Goal: Task Accomplishment & Management: Use online tool/utility

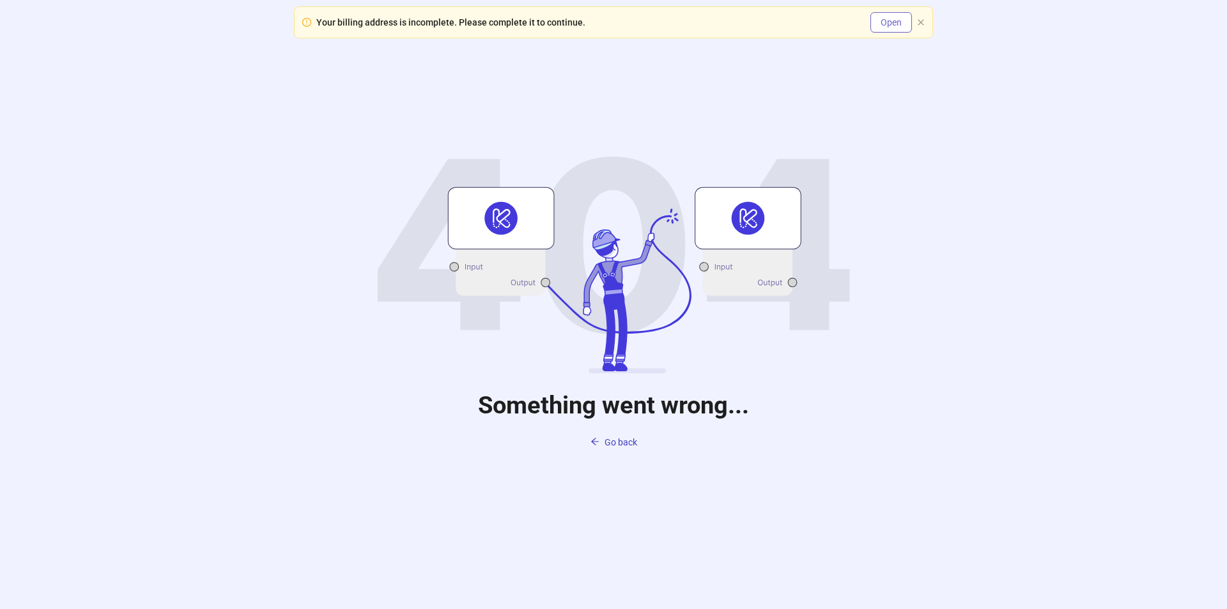
click at [888, 25] on span "Open" at bounding box center [891, 22] width 21 height 10
click at [623, 446] on span "Go back" at bounding box center [621, 442] width 33 height 10
click at [613, 444] on span "Go back" at bounding box center [621, 442] width 33 height 10
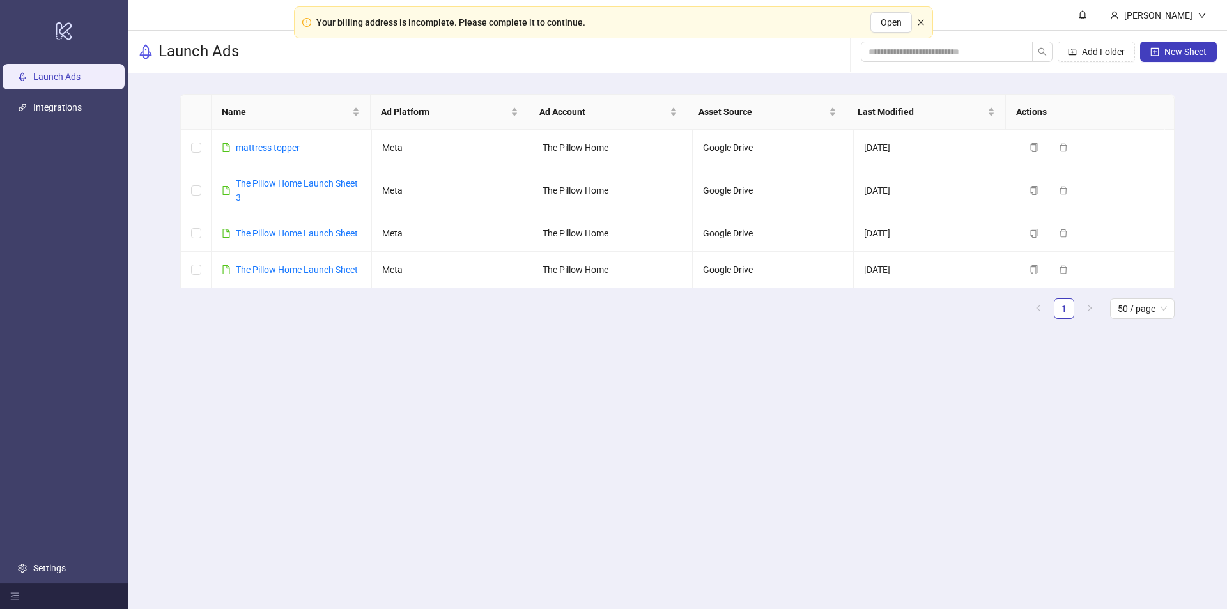
click at [924, 26] on icon "close" at bounding box center [921, 23] width 8 height 8
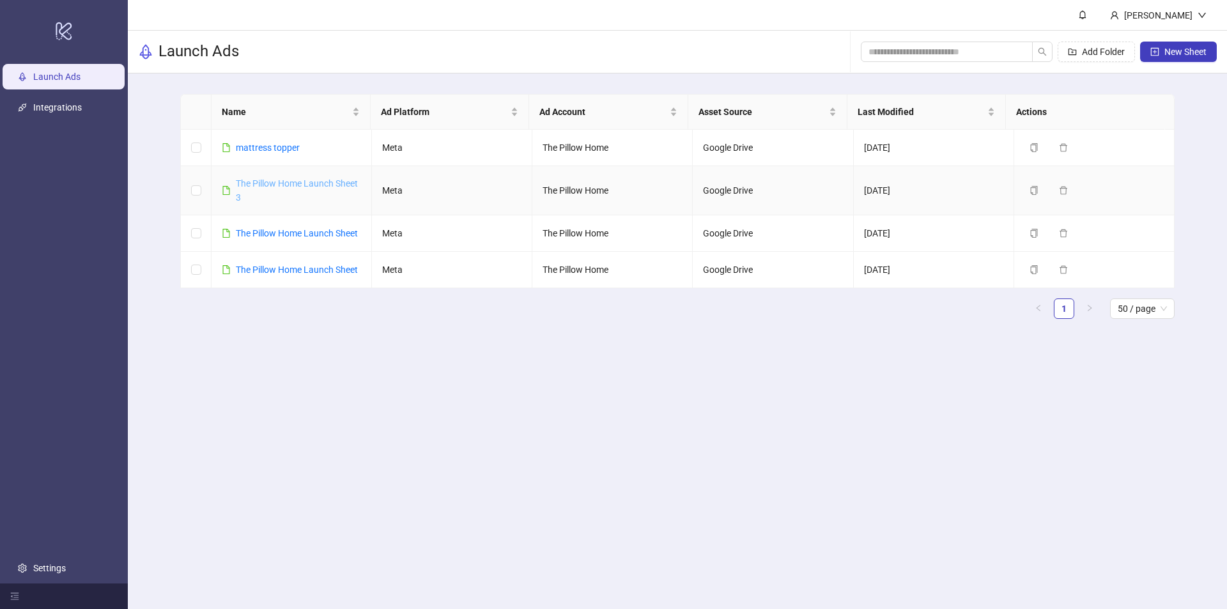
click at [251, 188] on link "The Pillow Home Launch Sheet 3" at bounding box center [297, 190] width 122 height 24
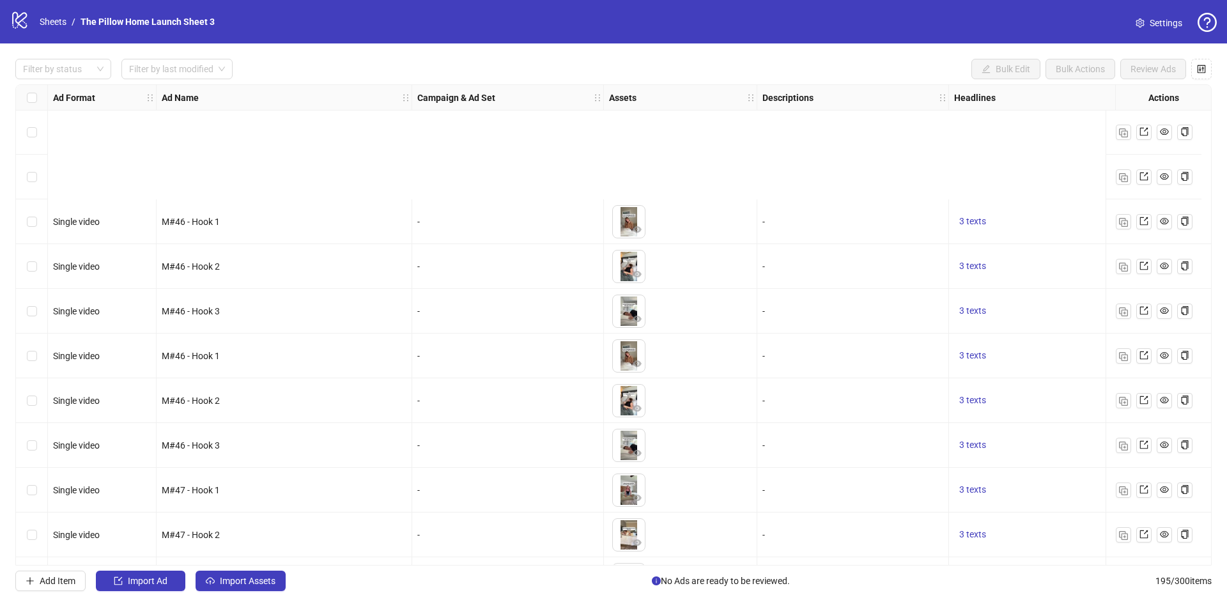
scroll to position [8275, 0]
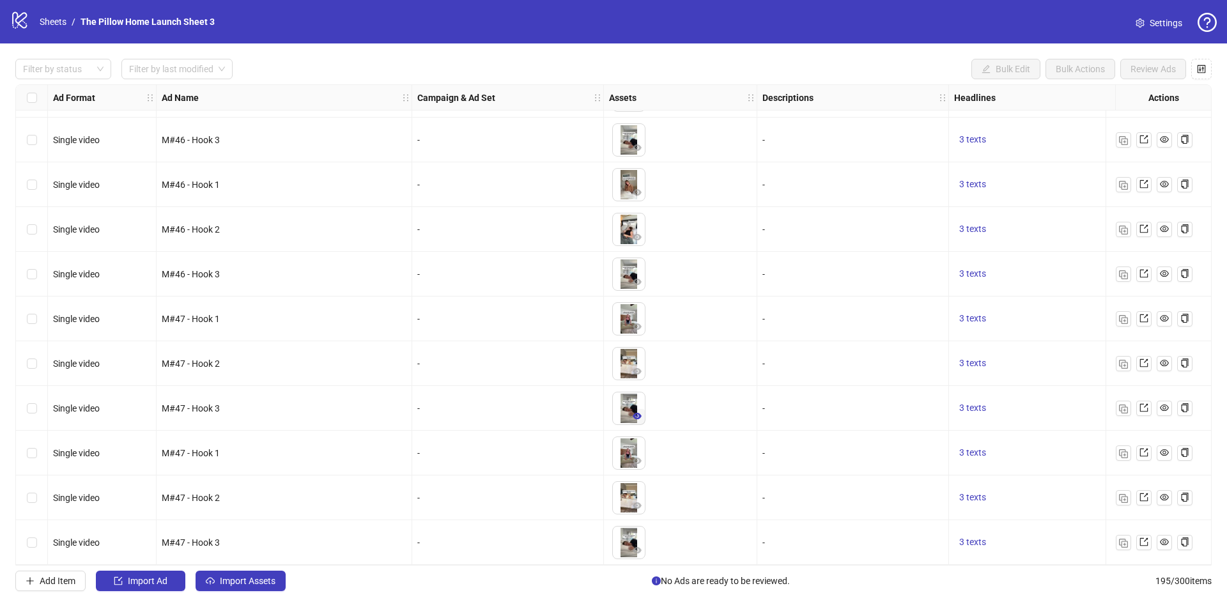
click at [640, 413] on icon "eye" at bounding box center [637, 416] width 9 height 6
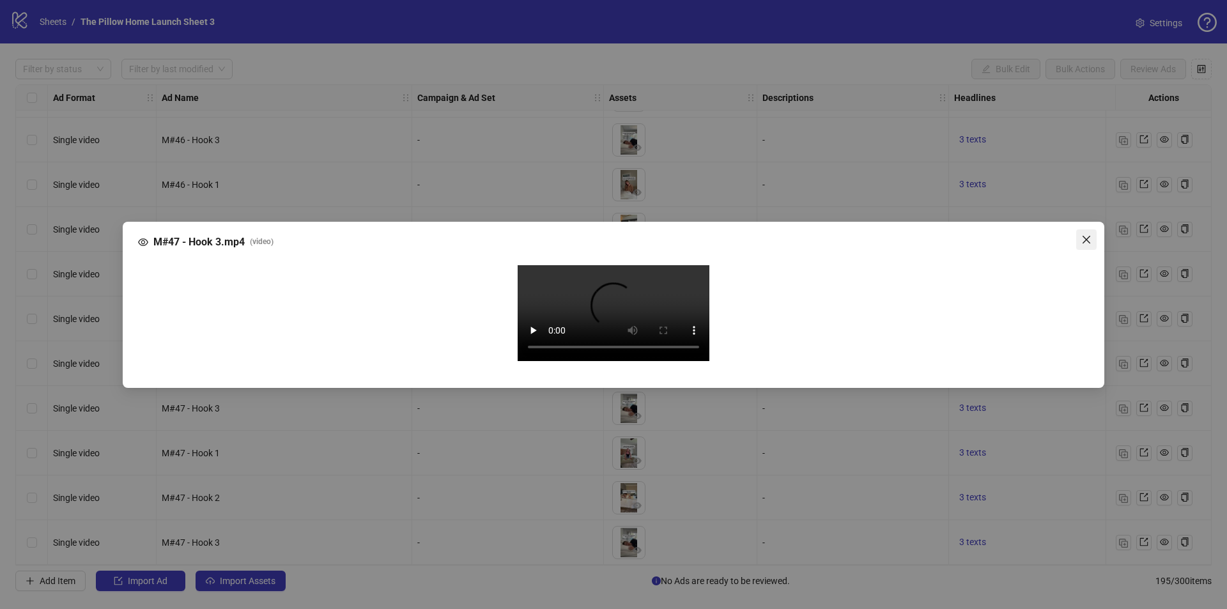
click at [1080, 235] on span "Close" at bounding box center [1086, 240] width 20 height 10
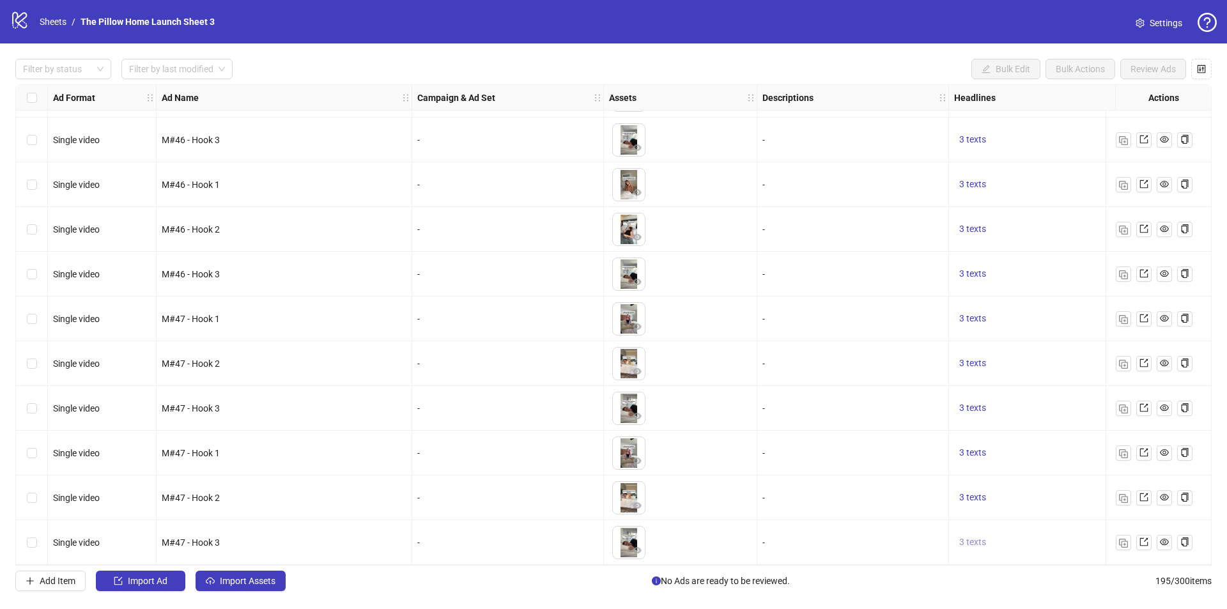
click at [973, 539] on span "3 texts" at bounding box center [972, 542] width 27 height 10
click at [1170, 532] on span "button" at bounding box center [1172, 528] width 9 height 10
click at [1030, 531] on icon "caret-left" at bounding box center [1032, 535] width 9 height 9
click at [860, 491] on div "-" at bounding box center [853, 498] width 181 height 14
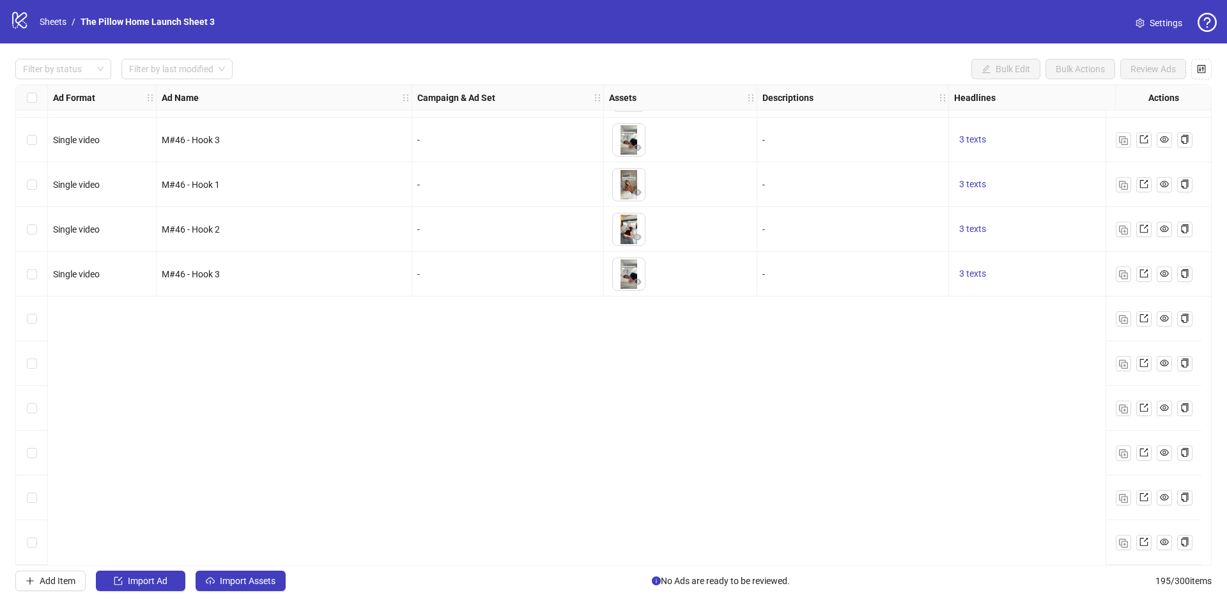
scroll to position [7956, 0]
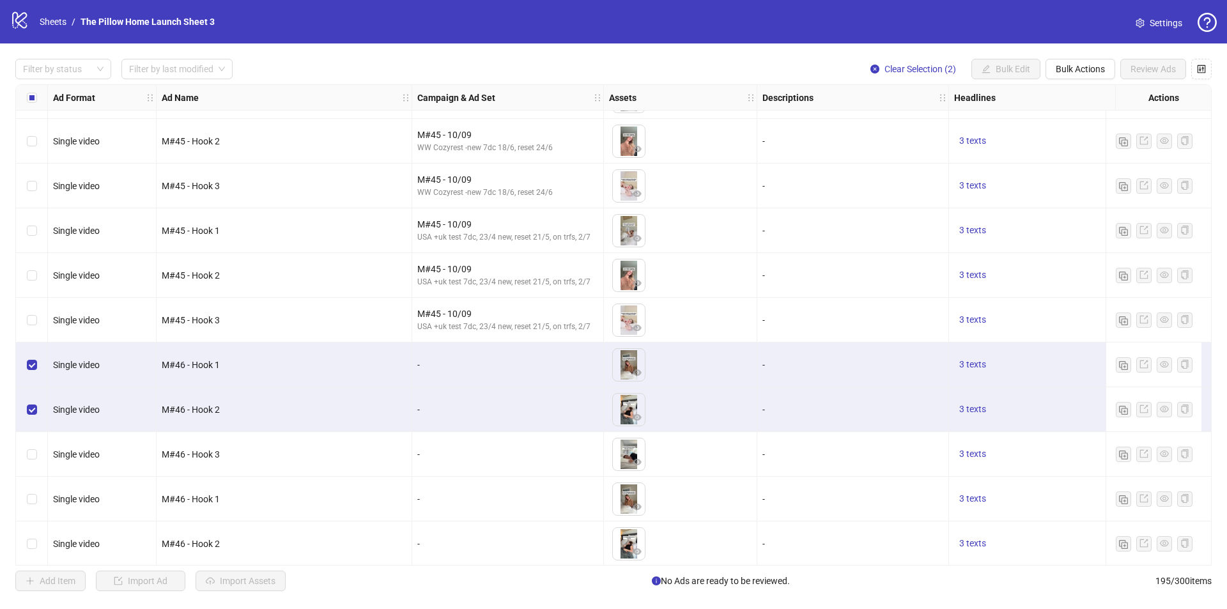
click at [38, 456] on div "Select row 186" at bounding box center [32, 454] width 32 height 45
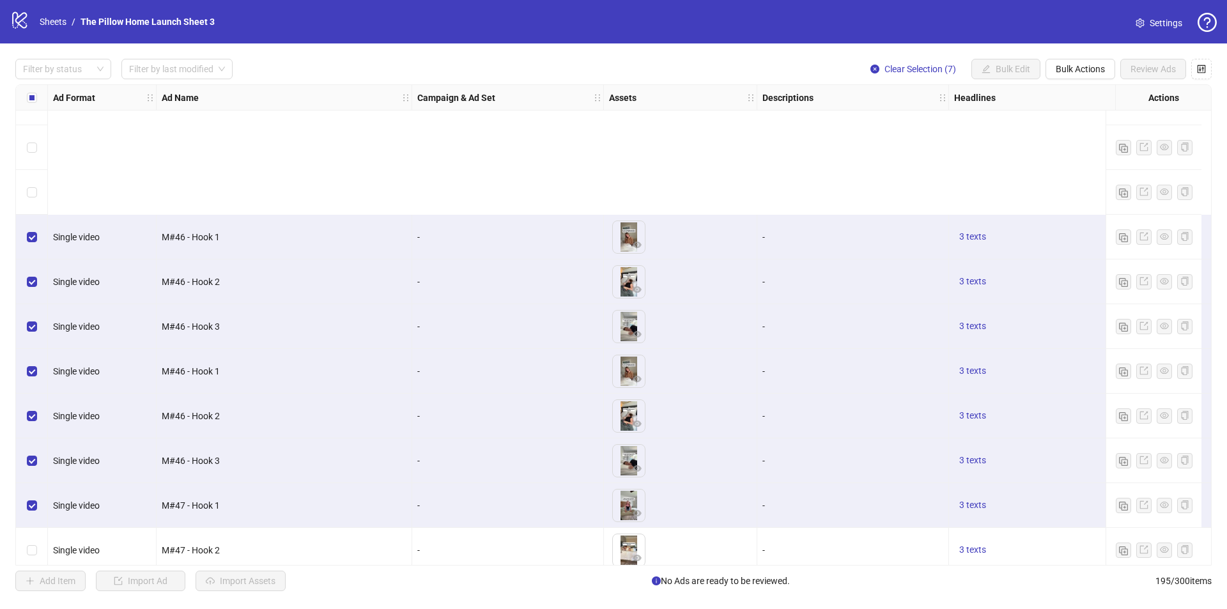
scroll to position [8275, 0]
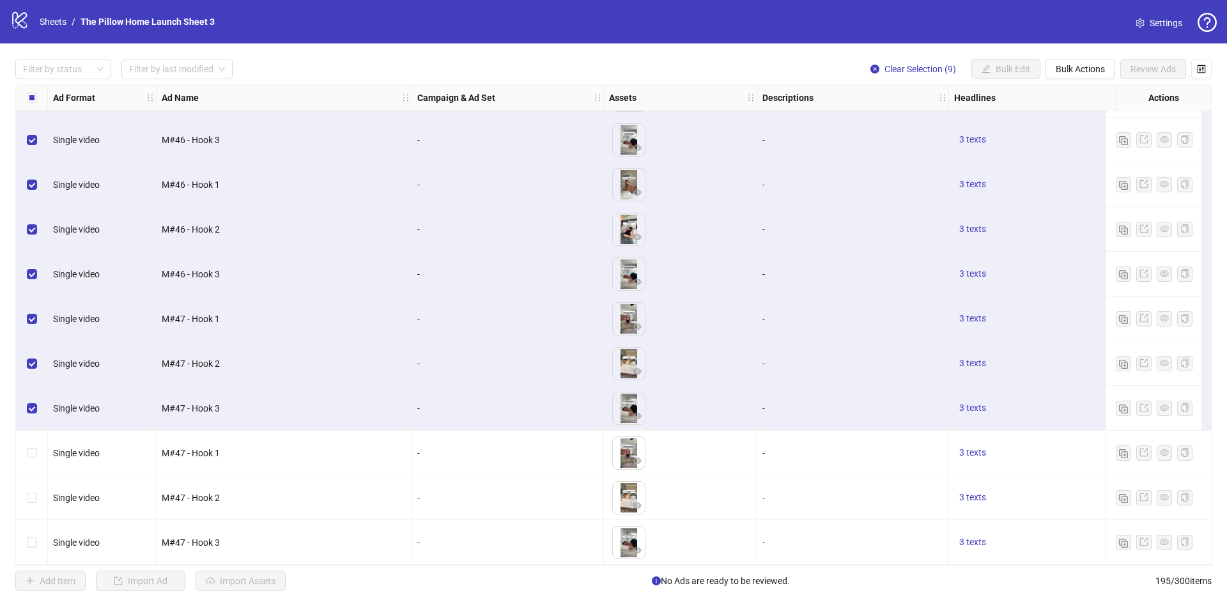
click at [33, 454] on label "Select row 193" at bounding box center [32, 453] width 10 height 14
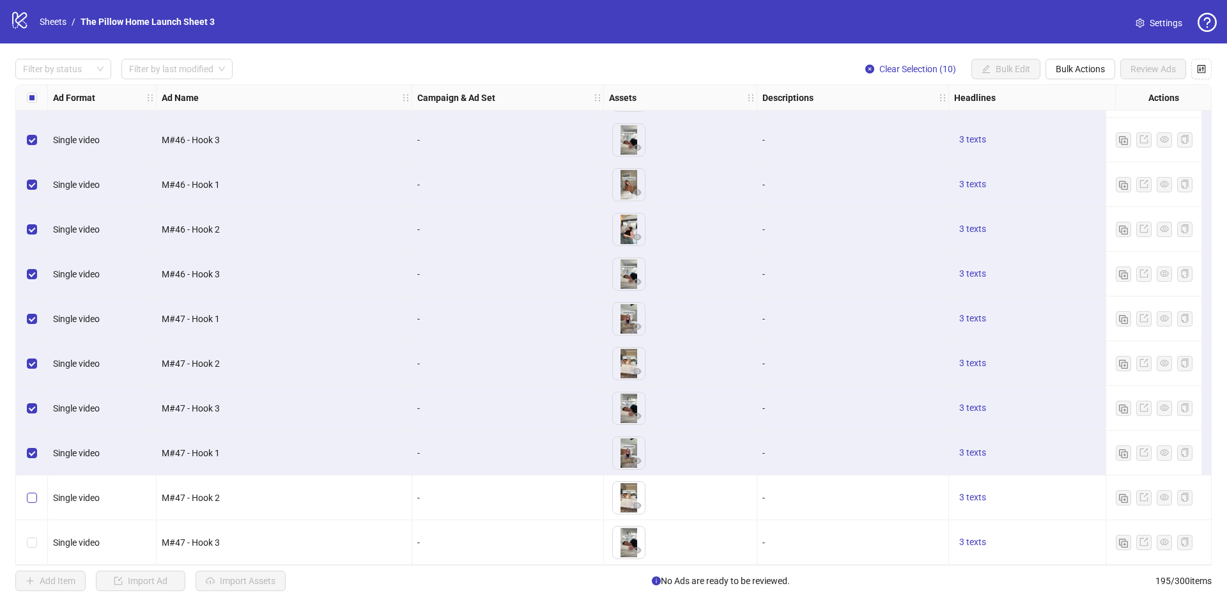
click at [29, 499] on label "Select row 194" at bounding box center [32, 498] width 10 height 14
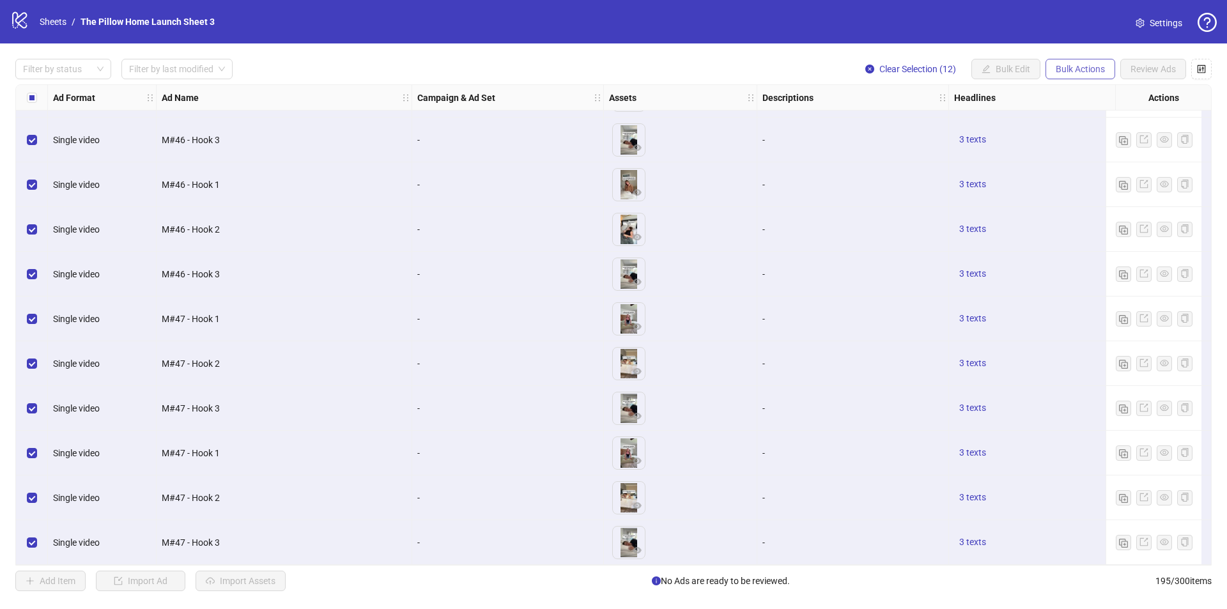
click at [1094, 68] on span "Bulk Actions" at bounding box center [1080, 69] width 49 height 10
click at [1087, 133] on span "Duplicate with assets" at bounding box center [1099, 136] width 88 height 14
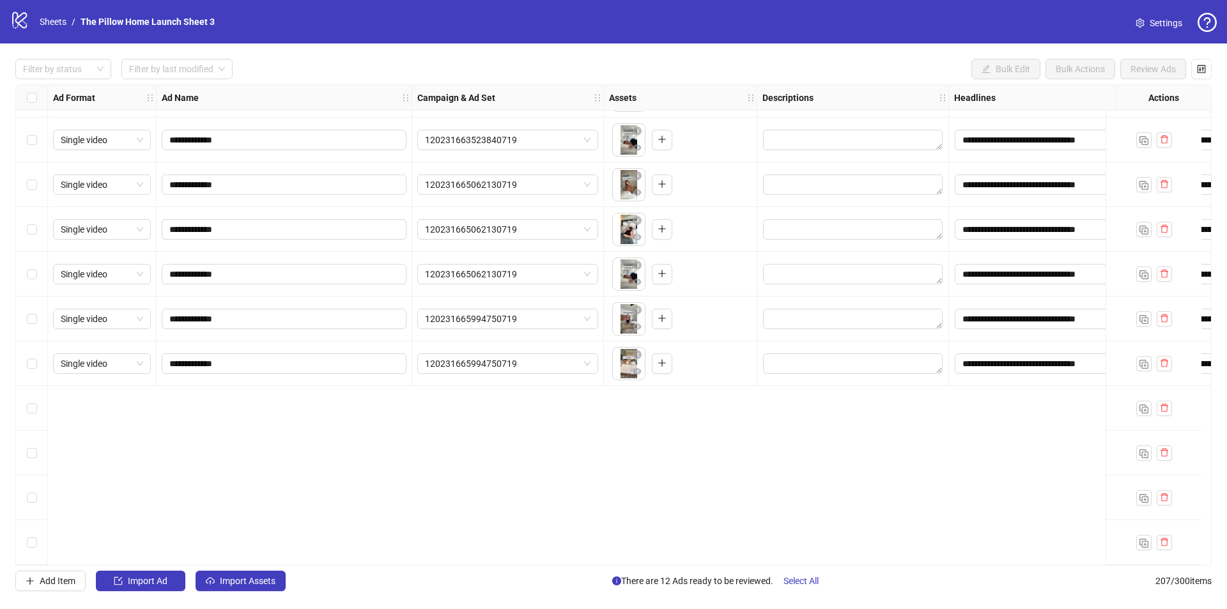
scroll to position [8557, 0]
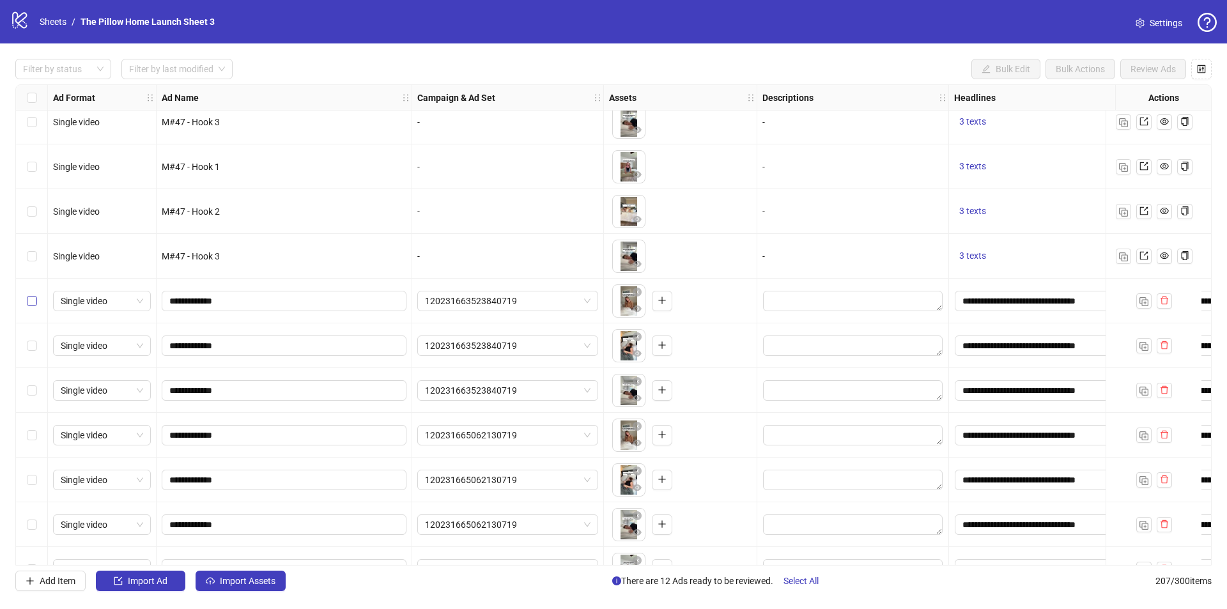
click at [31, 307] on label "Select row 196" at bounding box center [32, 301] width 10 height 14
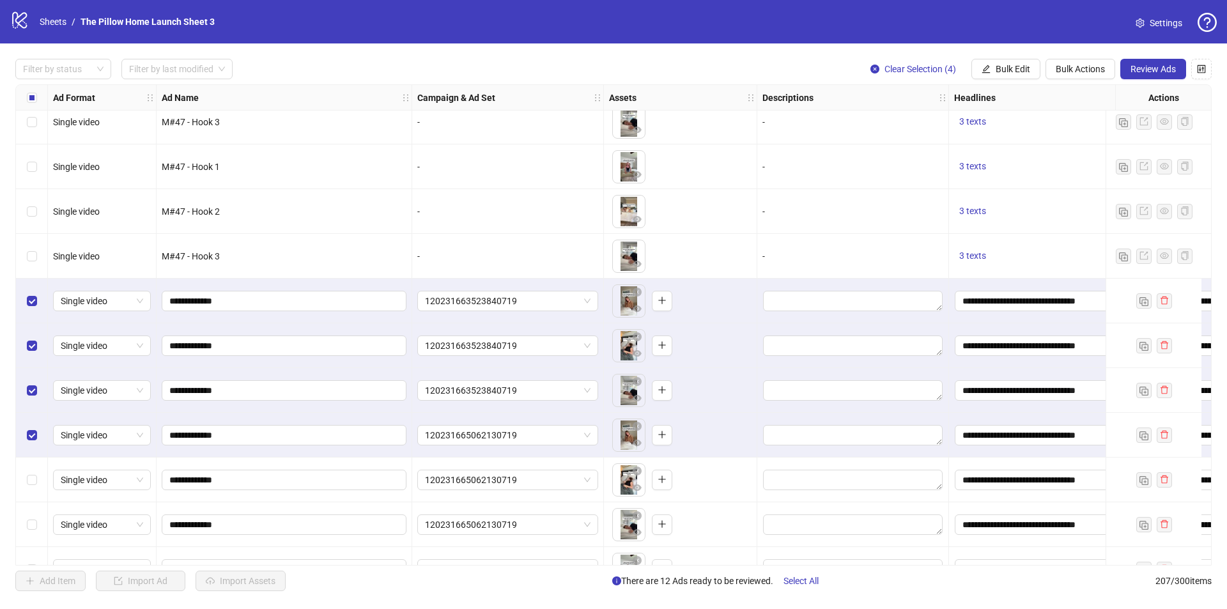
click at [31, 470] on div "Select row 200" at bounding box center [32, 480] width 32 height 45
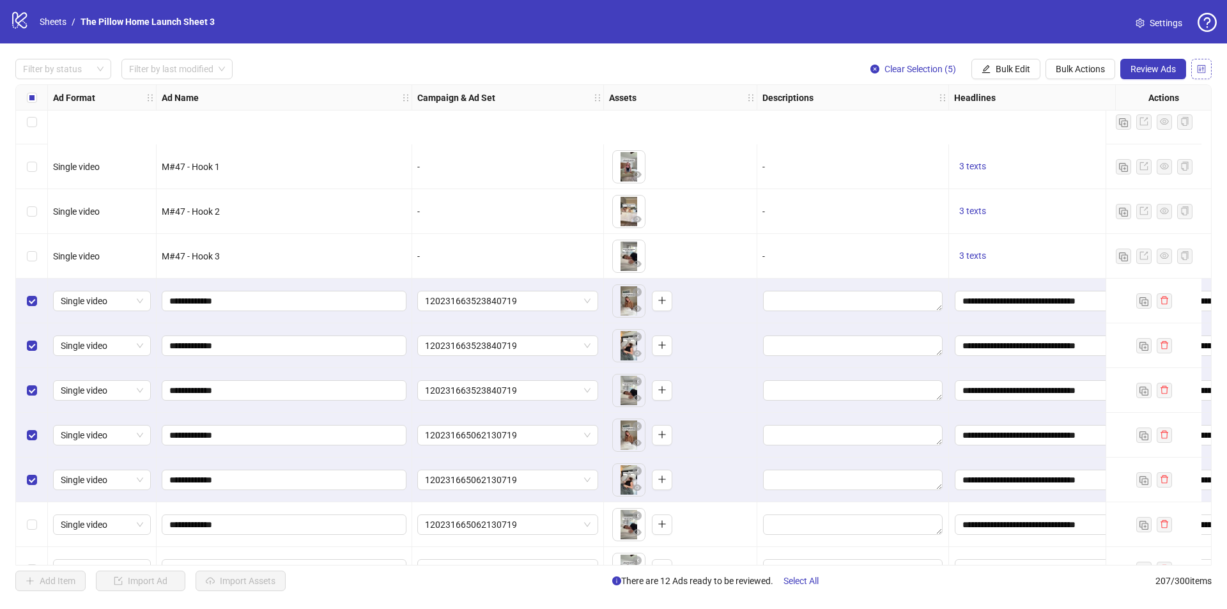
scroll to position [8684, 0]
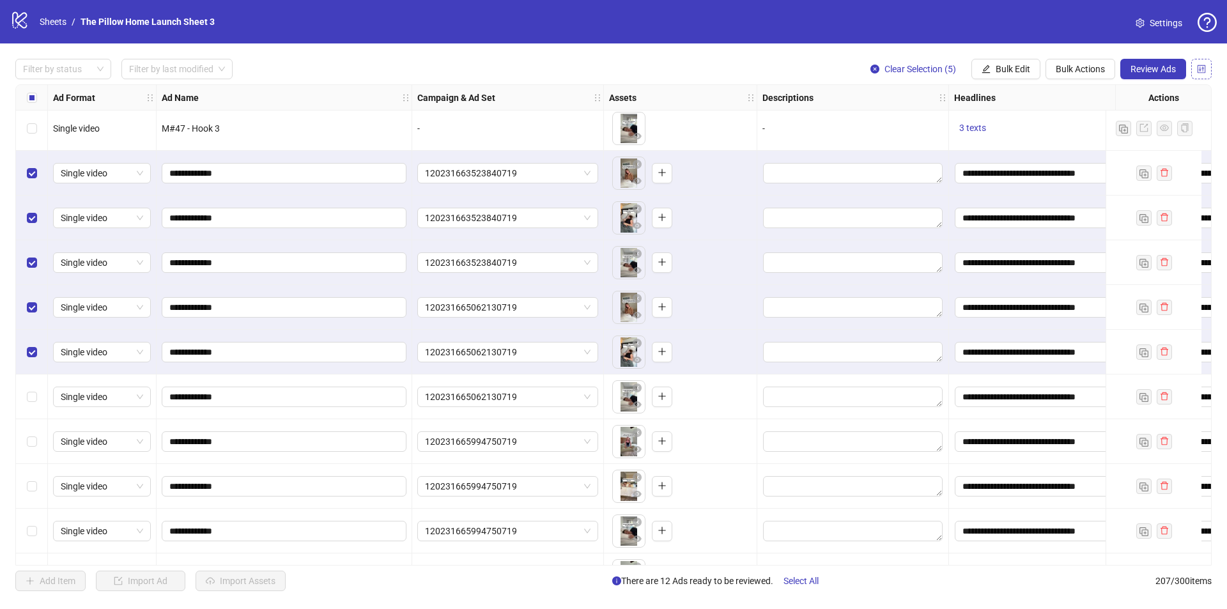
click at [1205, 67] on icon "control" at bounding box center [1202, 69] width 8 height 8
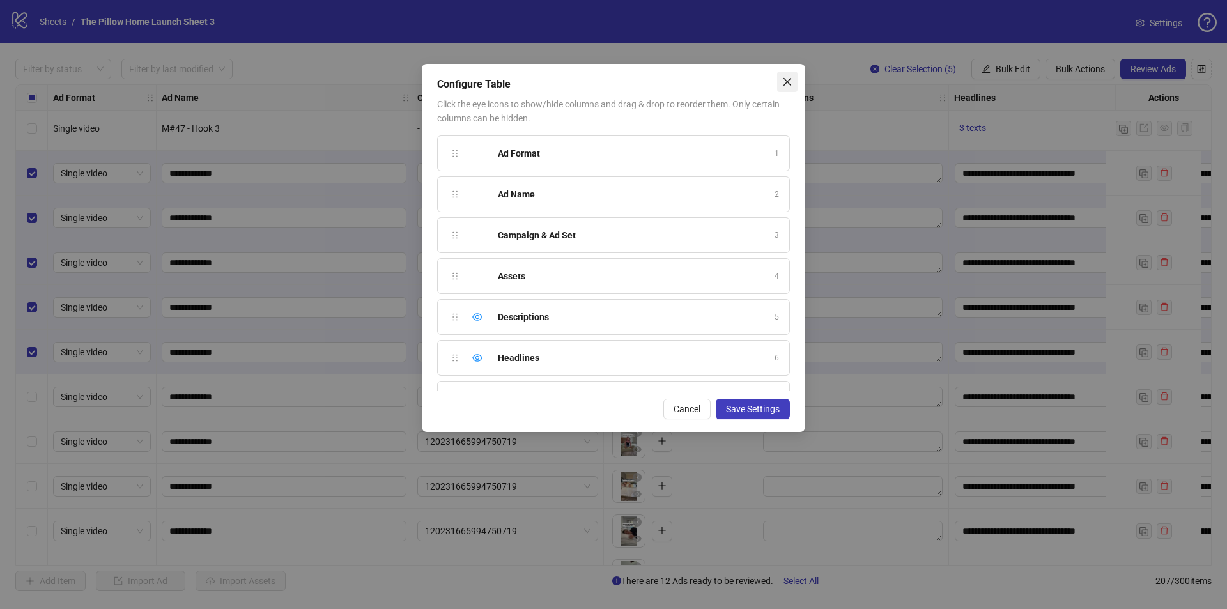
click at [782, 77] on icon "close" at bounding box center [787, 82] width 10 height 10
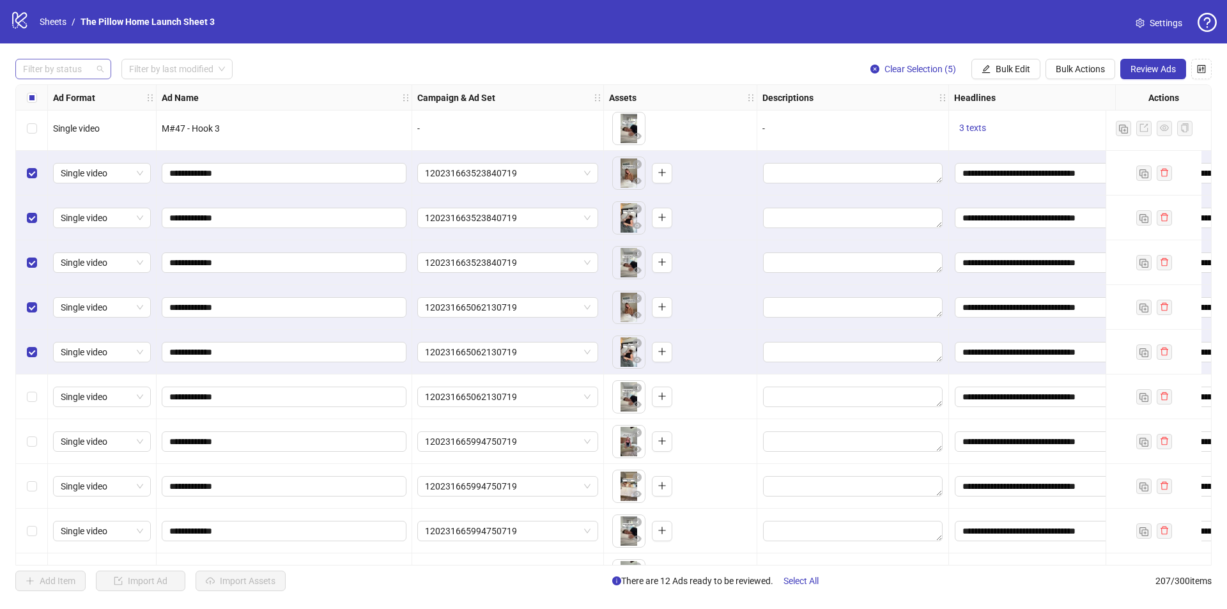
click at [87, 74] on div at bounding box center [56, 69] width 77 height 18
click at [62, 99] on div "Draft" at bounding box center [63, 95] width 75 height 14
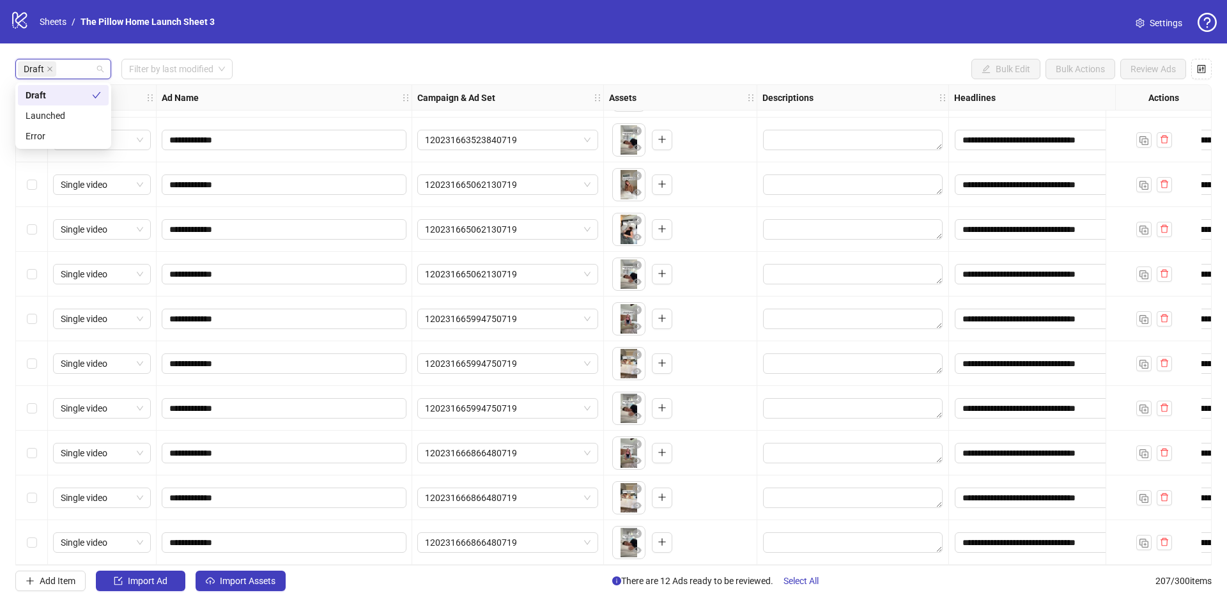
scroll to position [132, 0]
click at [403, 60] on div "Draft Filter by last modified Bulk Edit Bulk Actions Review Ads" at bounding box center [613, 69] width 1197 height 20
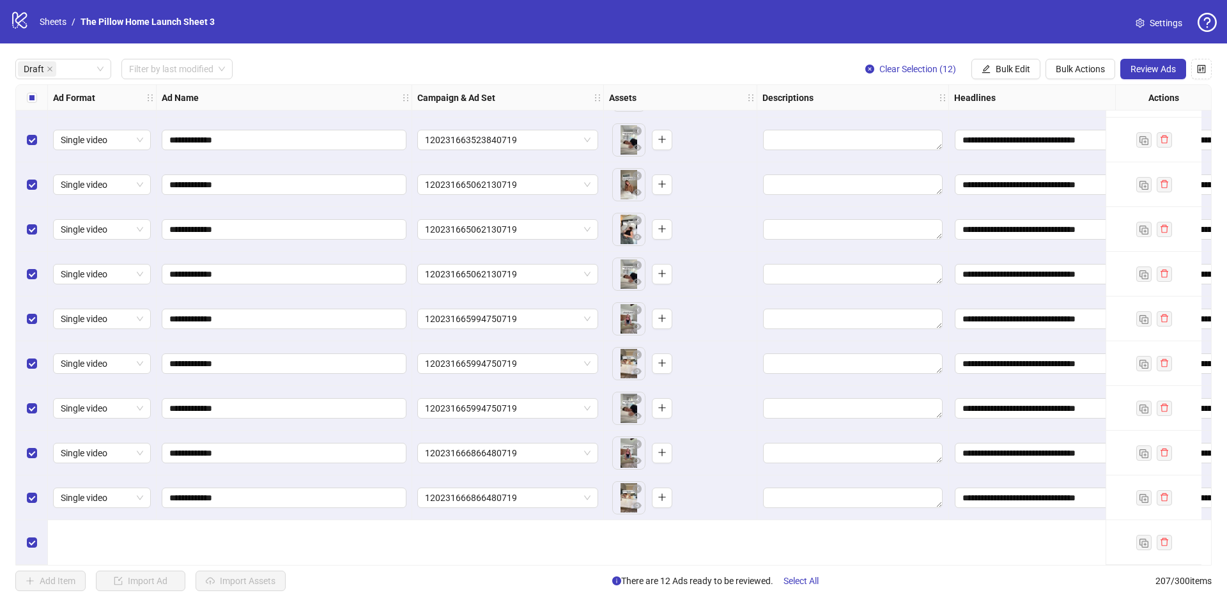
scroll to position [0, 0]
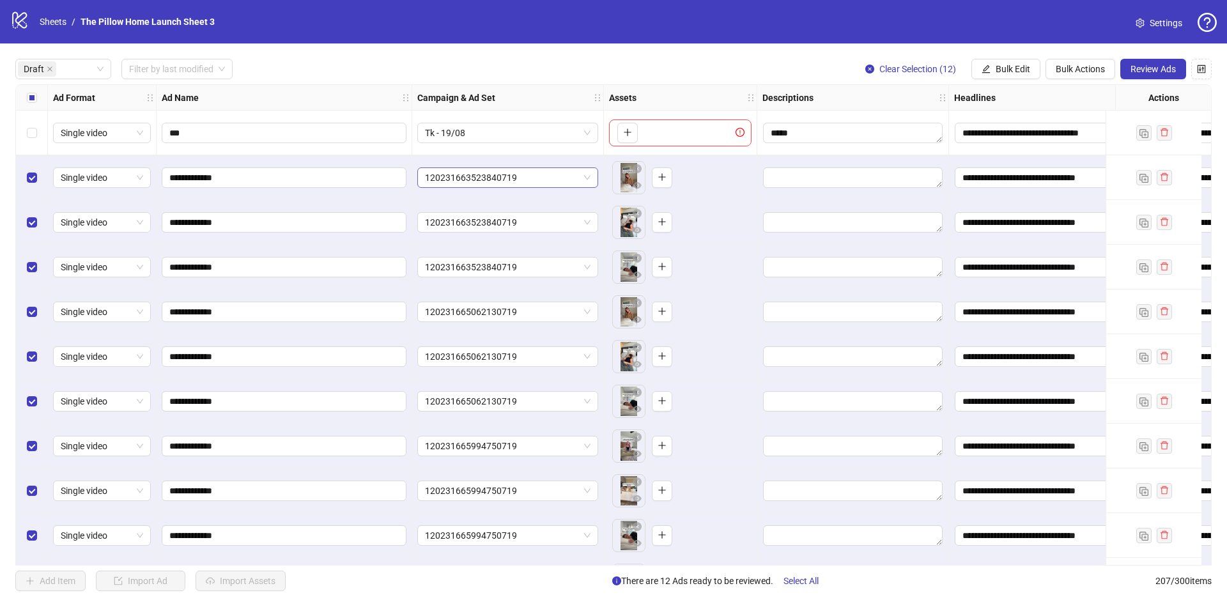
click at [509, 179] on span "120231663523840719" at bounding box center [508, 177] width 166 height 19
click at [368, 307] on input "**********" at bounding box center [282, 312] width 227 height 14
click at [199, 71] on input "search" at bounding box center [171, 68] width 84 height 19
click at [477, 179] on span "120231663523840719" at bounding box center [508, 177] width 166 height 19
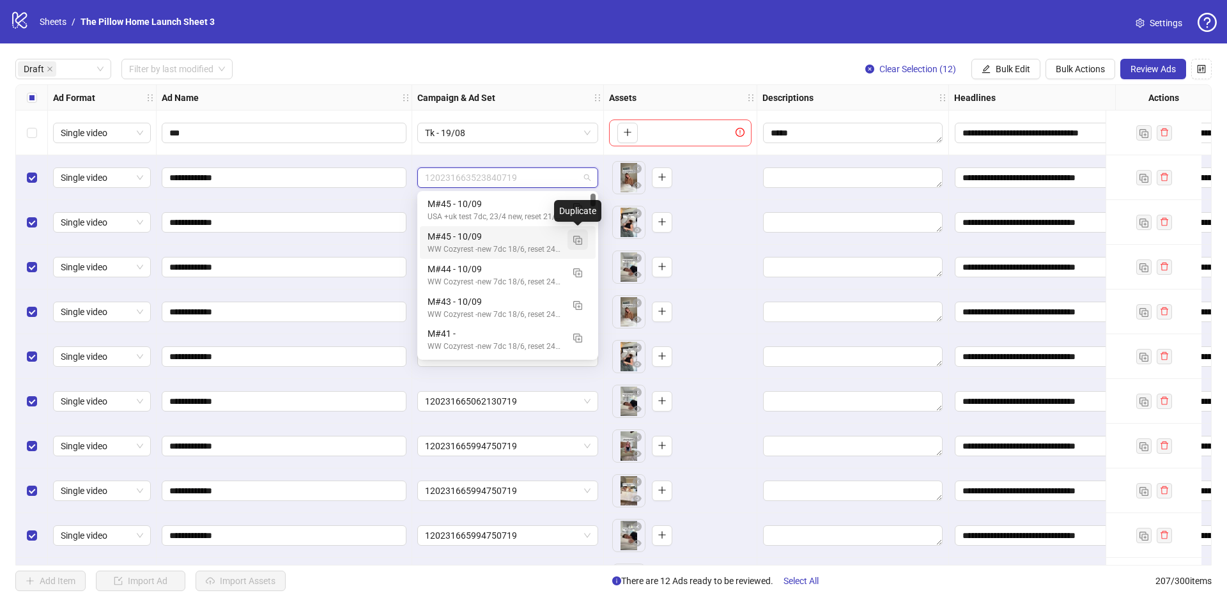
click at [581, 244] on img "button" at bounding box center [577, 240] width 9 height 9
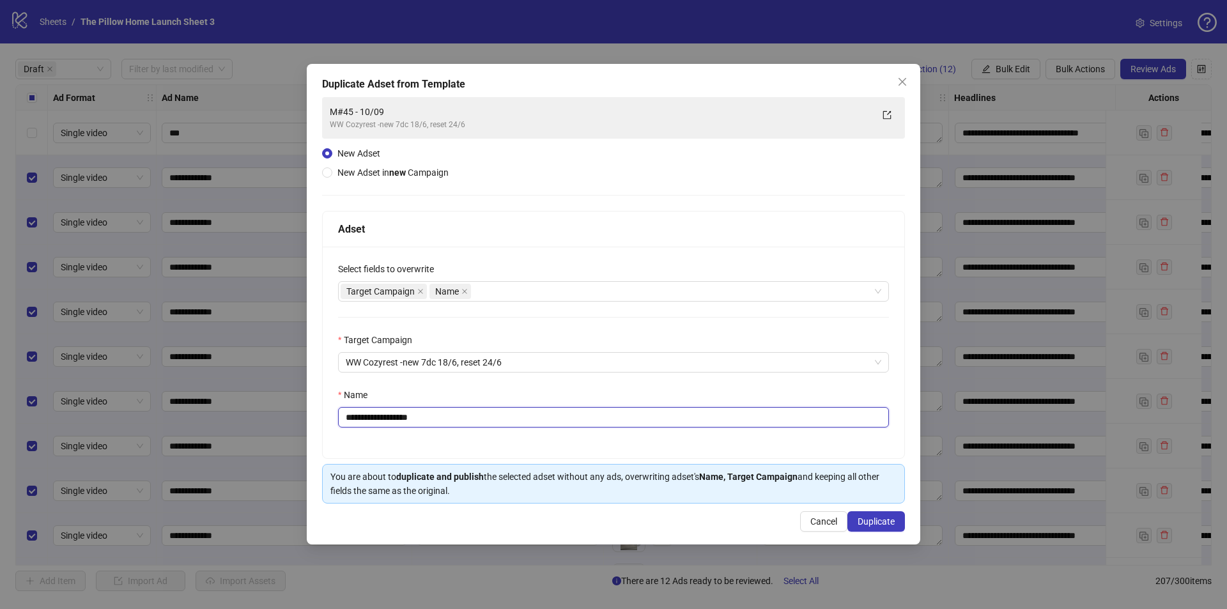
click at [366, 420] on input "**********" at bounding box center [613, 417] width 551 height 20
drag, startPoint x: 424, startPoint y: 420, endPoint x: 403, endPoint y: 423, distance: 21.3
click at [403, 423] on input "**********" at bounding box center [613, 417] width 551 height 20
type input "**********"
click at [881, 522] on span "Duplicate" at bounding box center [876, 521] width 37 height 10
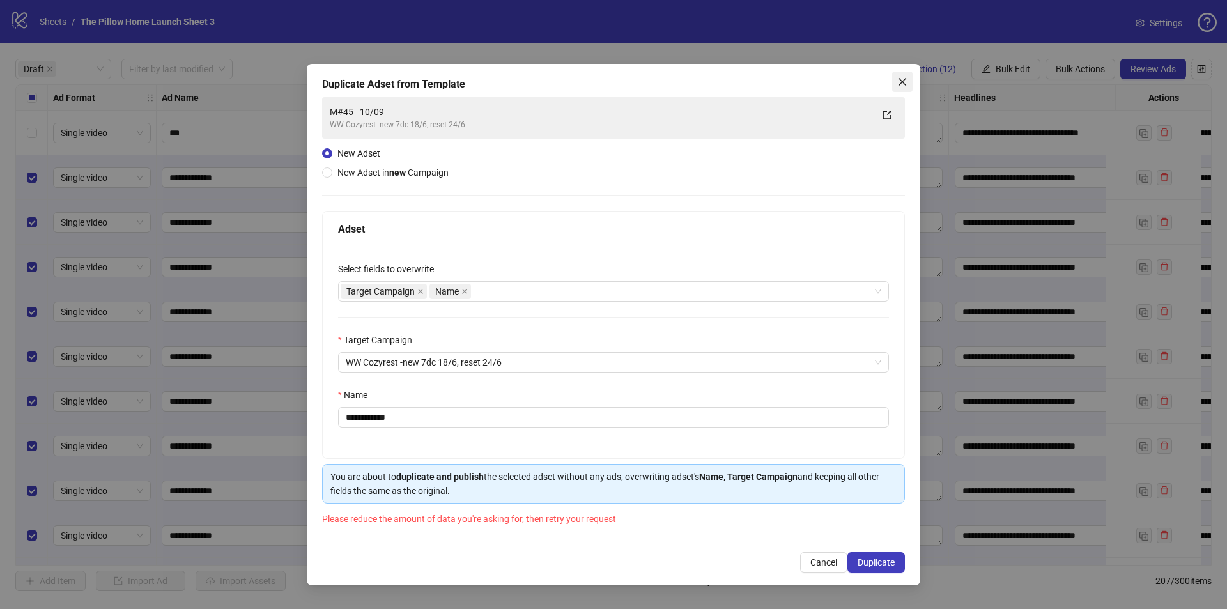
click at [901, 82] on icon "close" at bounding box center [902, 82] width 10 height 10
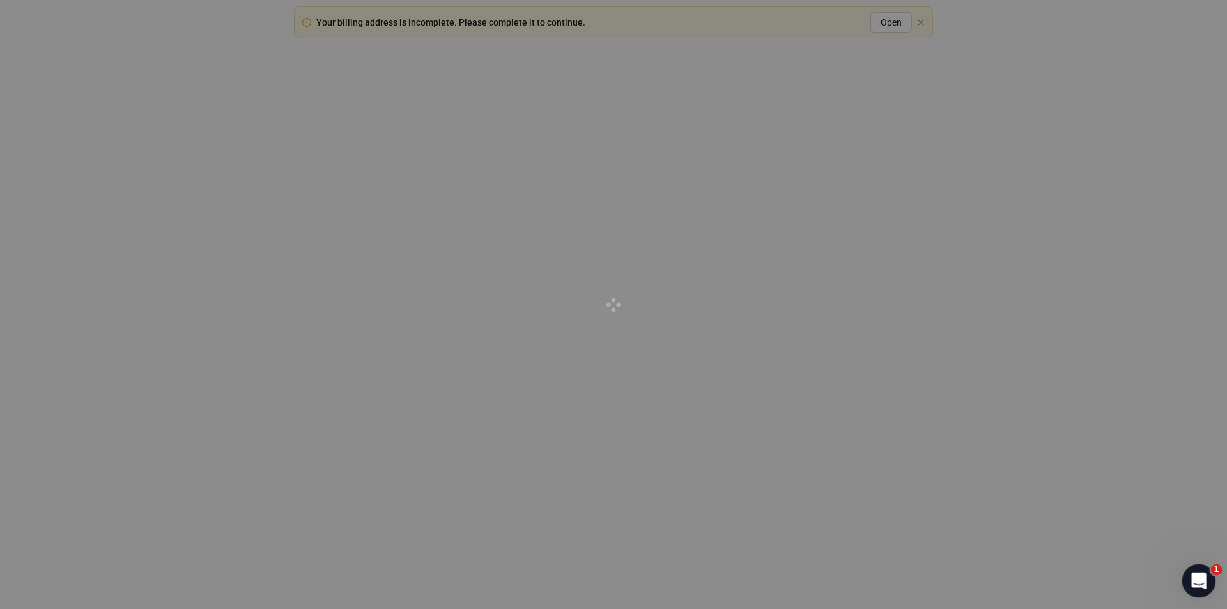
click at [1200, 577] on icon "Open Intercom Messenger" at bounding box center [1197, 579] width 21 height 21
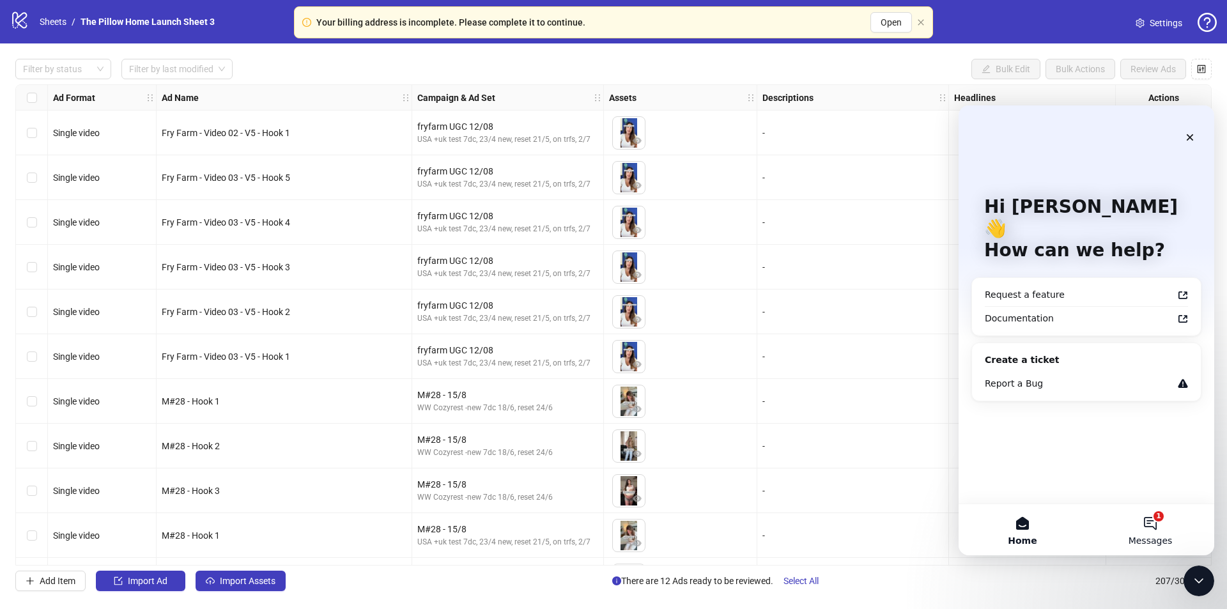
click at [1158, 528] on button "1 Messages" at bounding box center [1151, 529] width 128 height 51
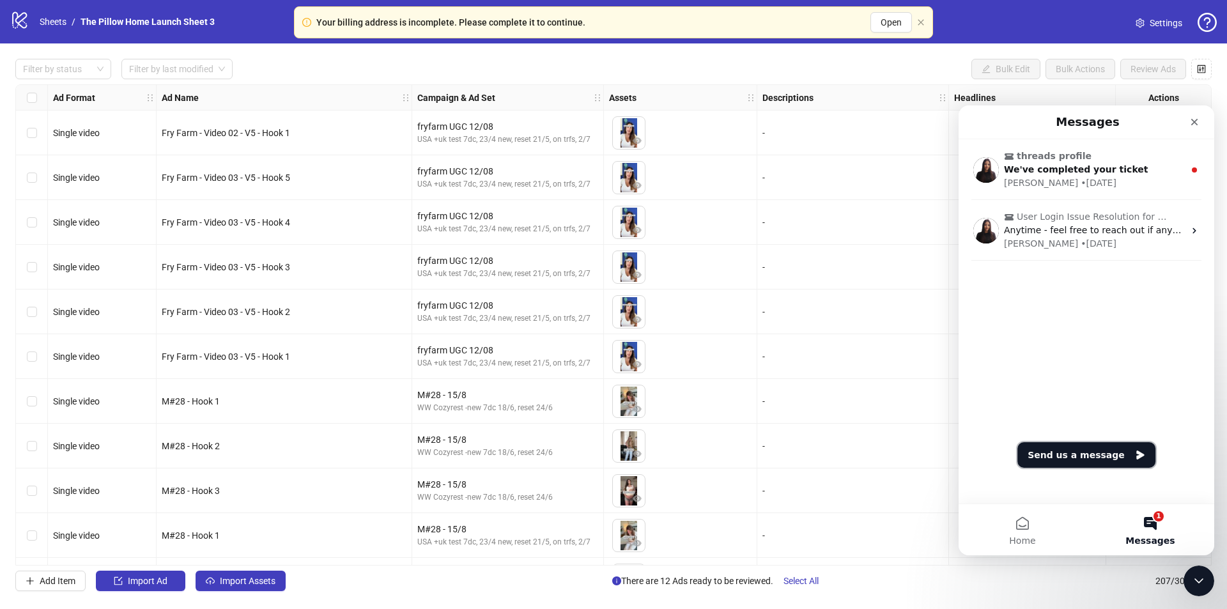
click at [1081, 455] on button "Send us a message" at bounding box center [1087, 455] width 138 height 26
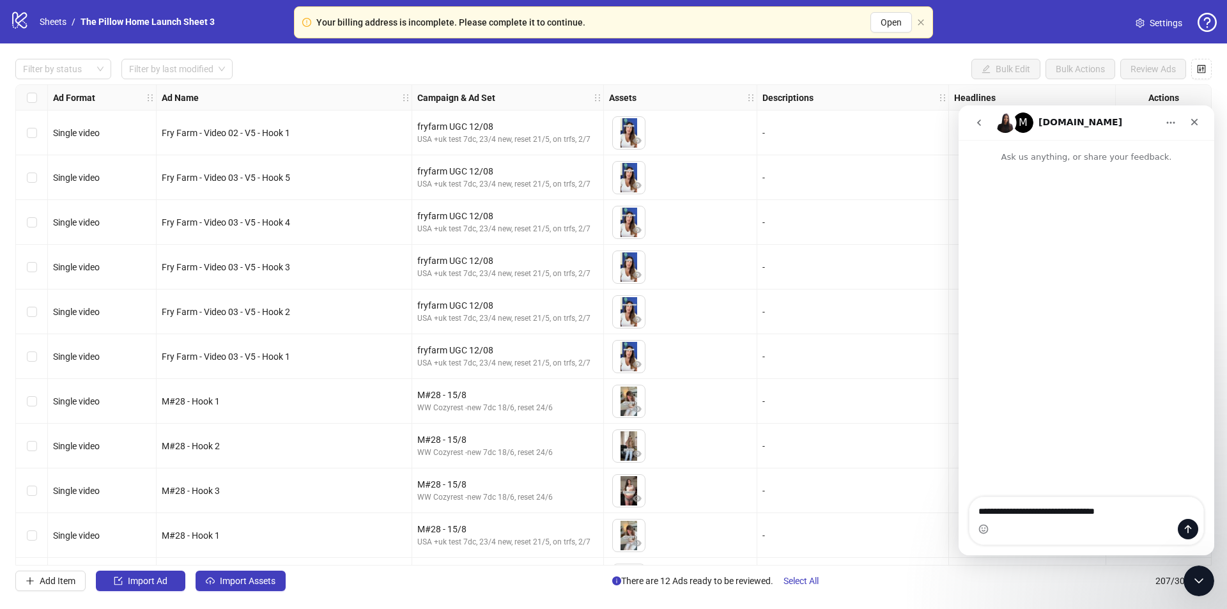
type textarea "**********"
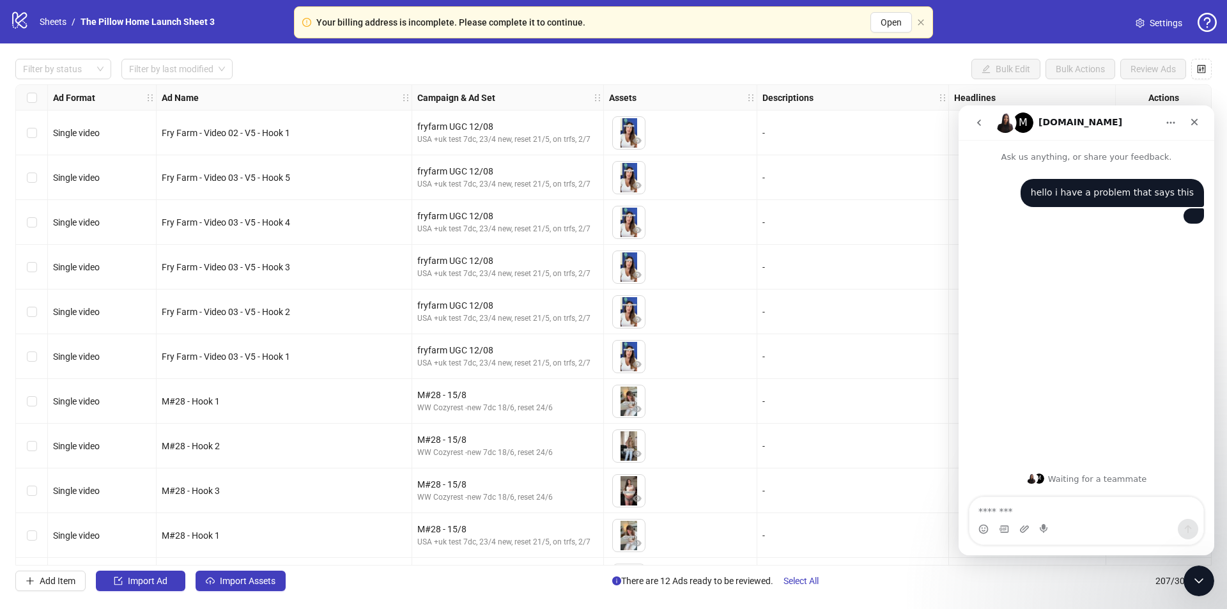
click at [1194, 216] on img "user says…" at bounding box center [1194, 216] width 0 height 0
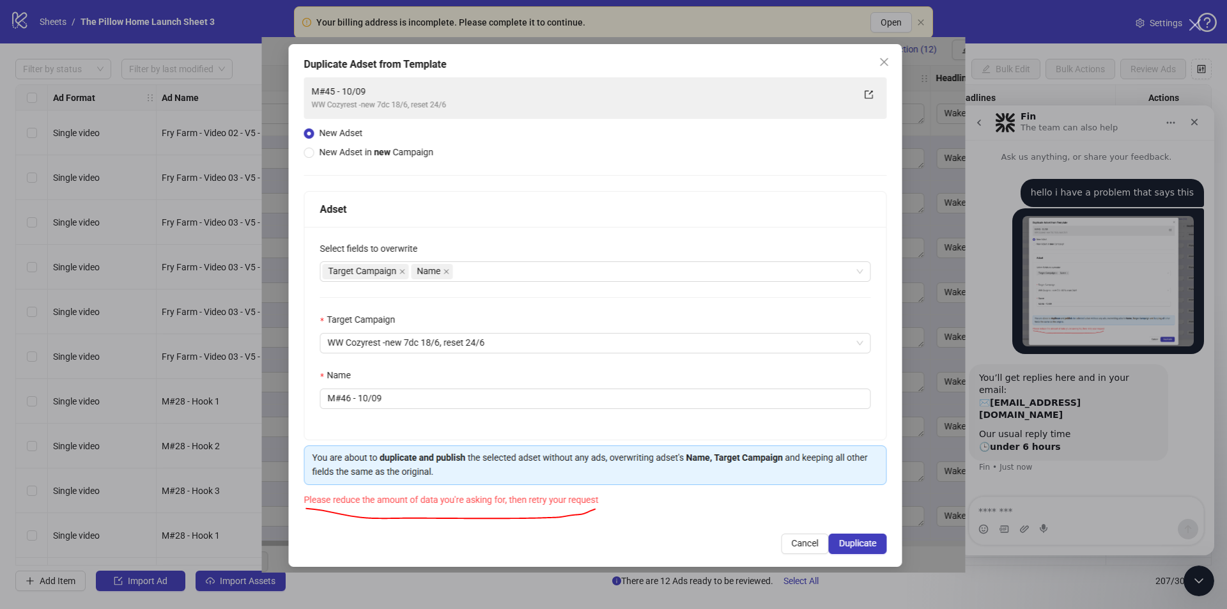
click at [1059, 401] on div "Intercom messenger" at bounding box center [613, 304] width 1227 height 609
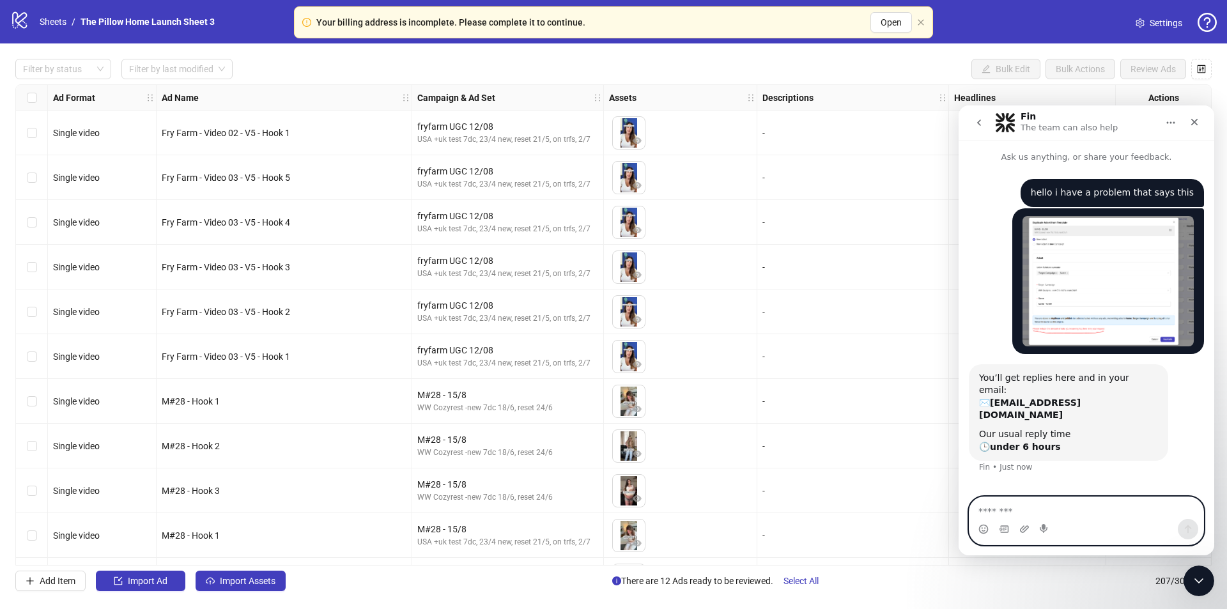
click at [1007, 512] on textarea "Message…" at bounding box center [1087, 508] width 234 height 22
type textarea "**********"
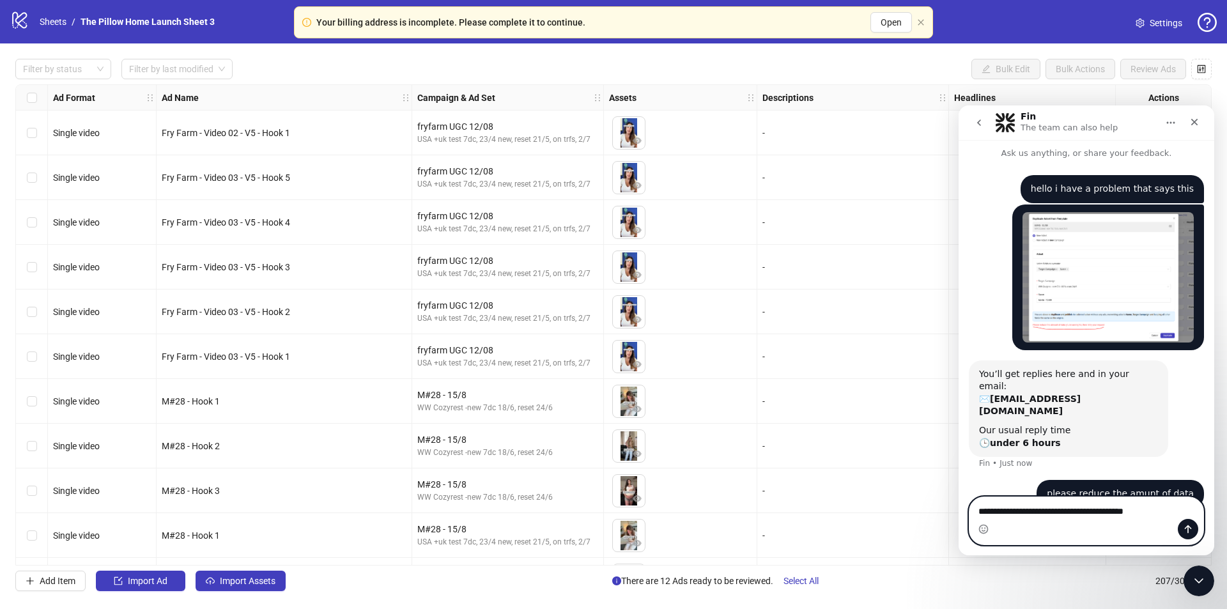
type textarea "**********"
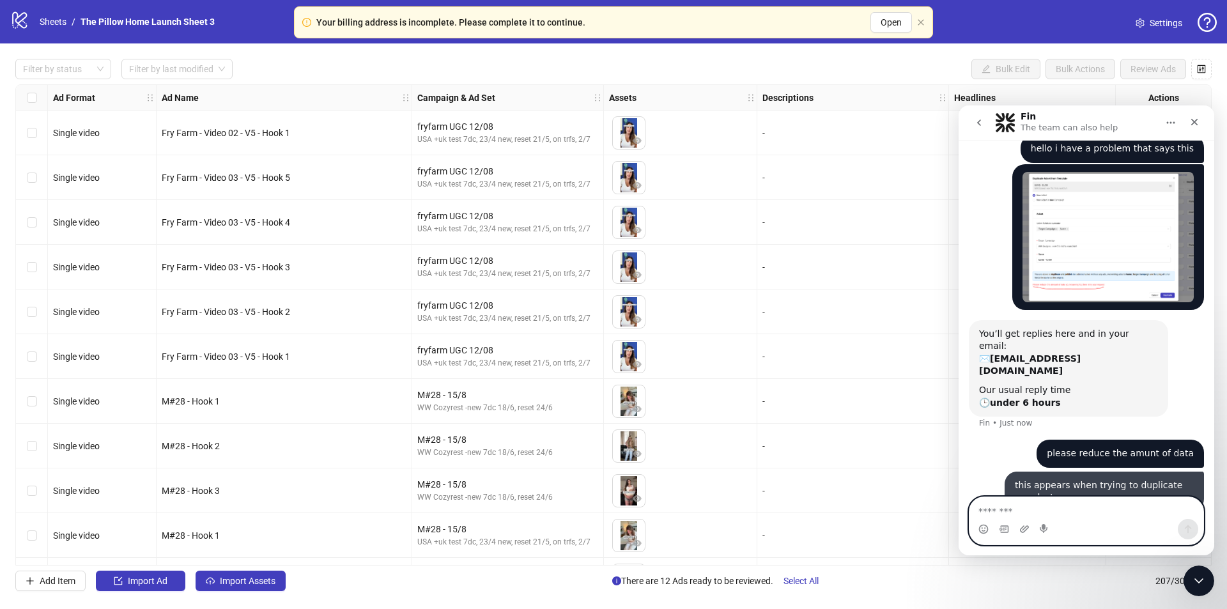
scroll to position [45, 0]
